Goal: Transaction & Acquisition: Purchase product/service

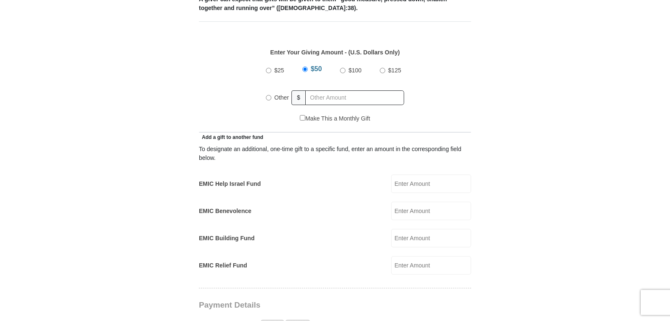
scroll to position [385, 0]
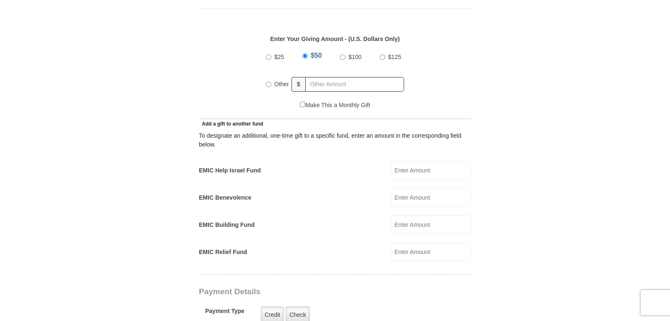
click at [272, 75] on div "Other" at bounding box center [279, 84] width 26 height 18
click at [266, 82] on input "Other" at bounding box center [268, 84] width 5 height 5
radio input "true"
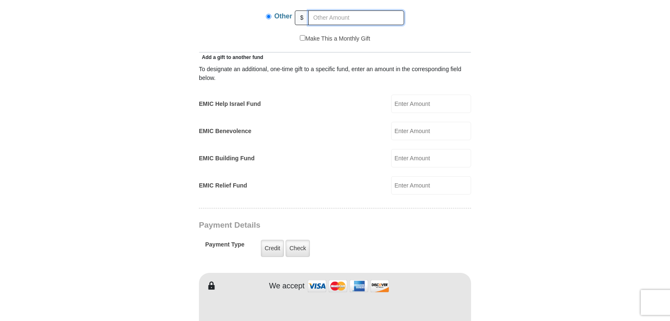
scroll to position [470, 0]
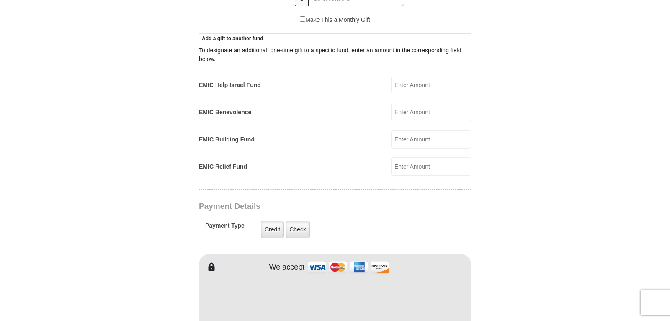
click at [417, 80] on input "EMIC Help Israel Fund" at bounding box center [431, 85] width 80 height 18
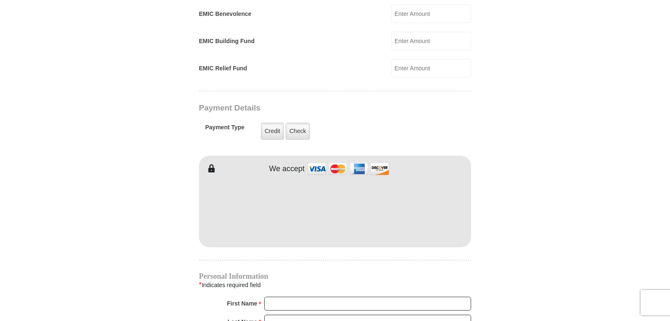
scroll to position [598, 0]
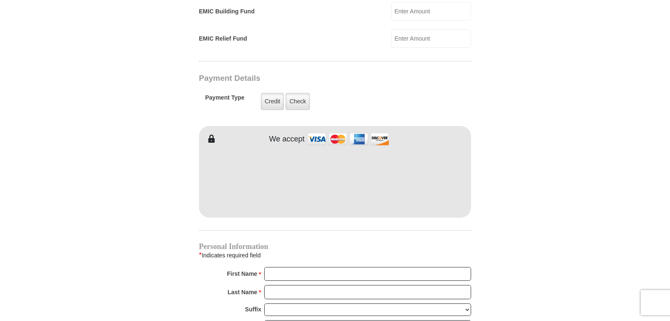
type input "150.00"
click at [267, 93] on label "Credit" at bounding box center [272, 101] width 23 height 17
click at [0, 0] on input "Credit" at bounding box center [0, 0] width 0 height 0
click at [276, 93] on label "Credit" at bounding box center [272, 101] width 23 height 17
click at [0, 0] on input "Credit" at bounding box center [0, 0] width 0 height 0
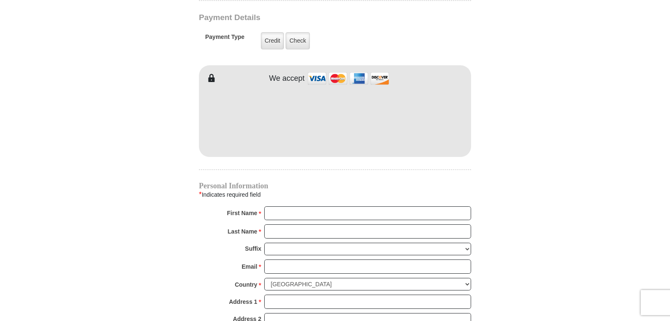
scroll to position [684, 0]
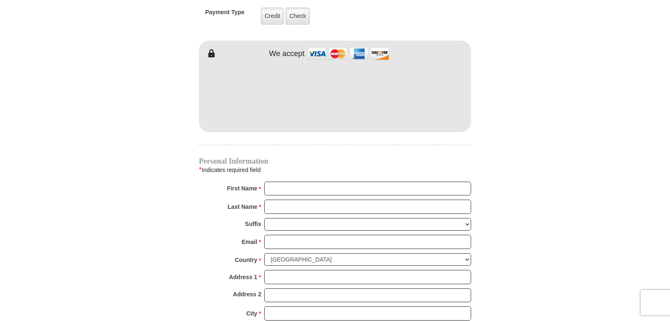
click at [293, 171] on div "Personal Information * Indicates required field First Name * Please enter First…" at bounding box center [335, 270] width 272 height 225
drag, startPoint x: 288, startPoint y: 179, endPoint x: 295, endPoint y: 178, distance: 6.4
click at [289, 182] on input "First Name *" at bounding box center [367, 189] width 207 height 14
type input "An"
type input "[STREET_ADDRESS]"
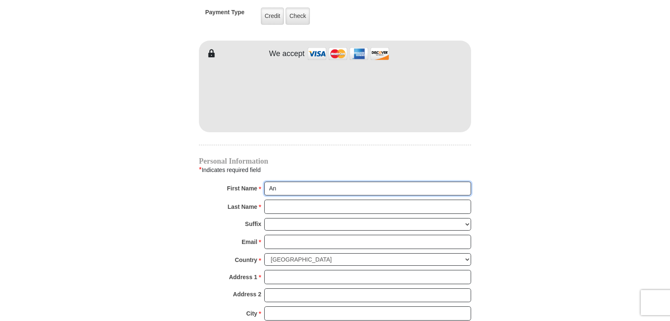
type input "[PERSON_NAME]"
type input "Ministries"
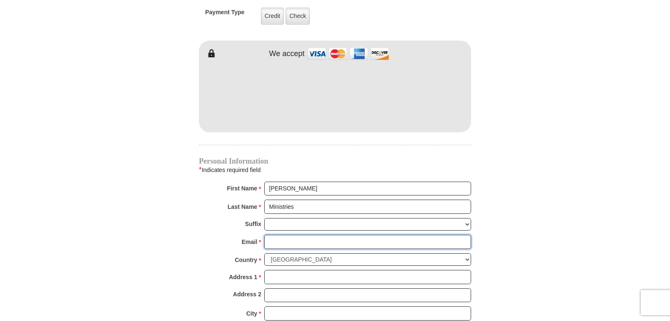
type input "[EMAIL_ADDRESS][DOMAIN_NAME]"
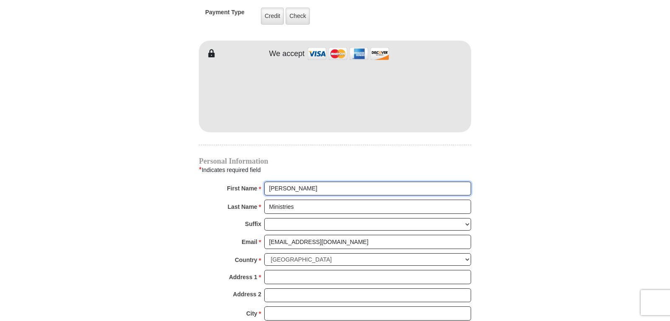
type input "[STREET_ADDRESS]"
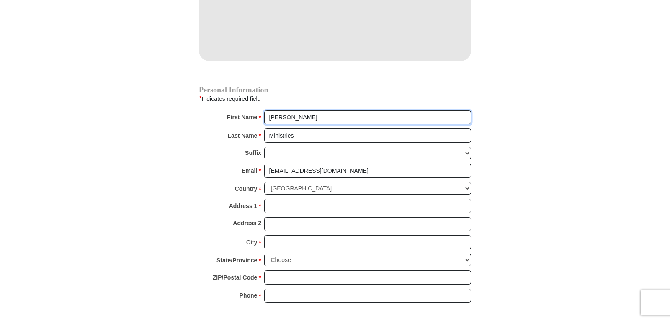
scroll to position [769, 0]
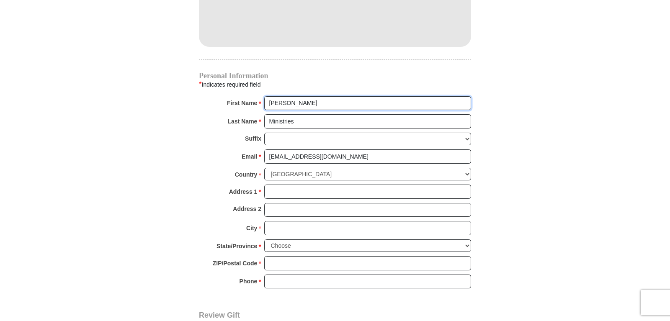
type input "[PERSON_NAME]"
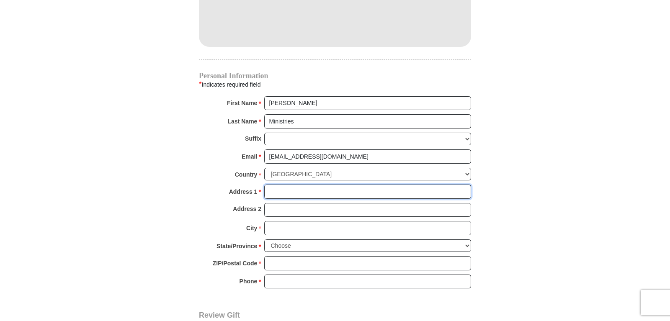
click at [278, 185] on input "Address 1 *" at bounding box center [367, 192] width 207 height 14
type input "[STREET_ADDRESS]"
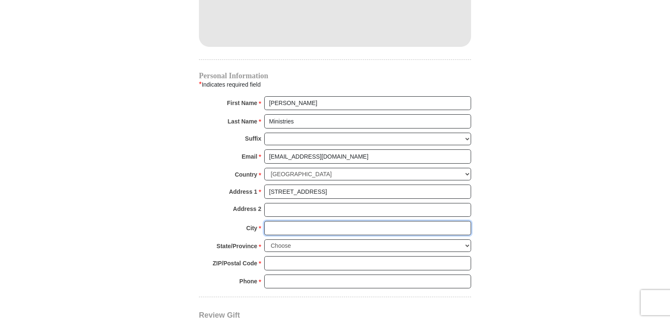
type input "Mobile"
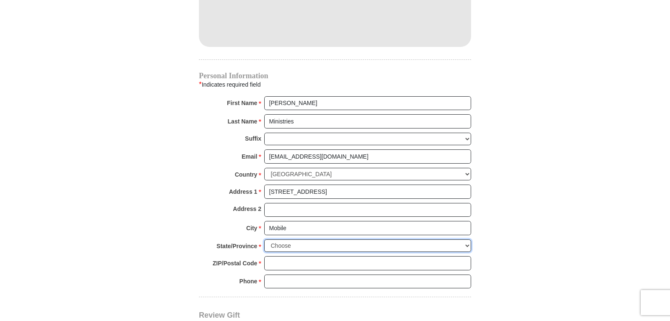
select select "AL"
type input "36693"
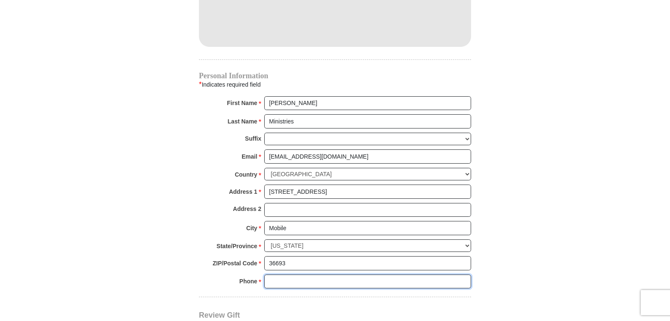
type input "2516652324"
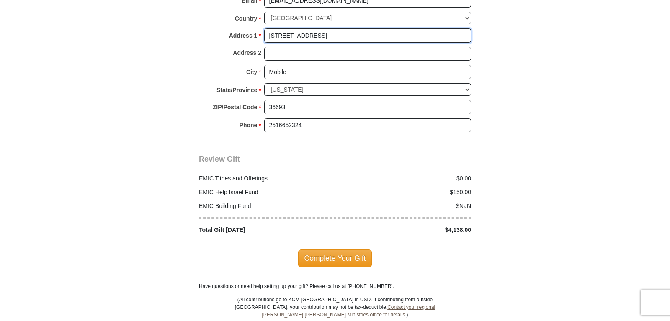
scroll to position [940, 0]
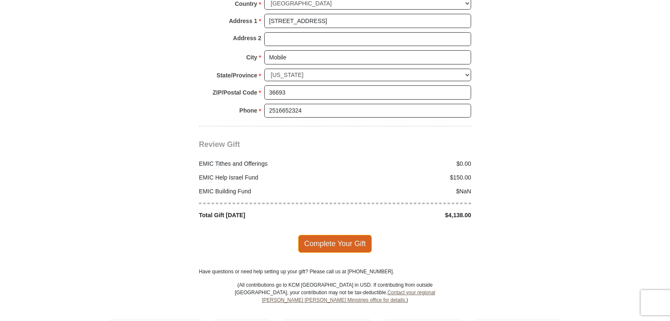
click at [339, 235] on span "Complete Your Gift" at bounding box center [335, 244] width 74 height 18
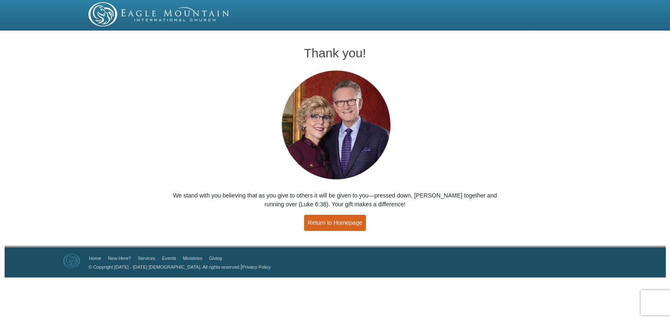
drag, startPoint x: 332, startPoint y: 223, endPoint x: 333, endPoint y: 217, distance: 5.9
click at [333, 222] on link "Return to Homepage" at bounding box center [335, 223] width 62 height 16
